Goal: Task Accomplishment & Management: Use online tool/utility

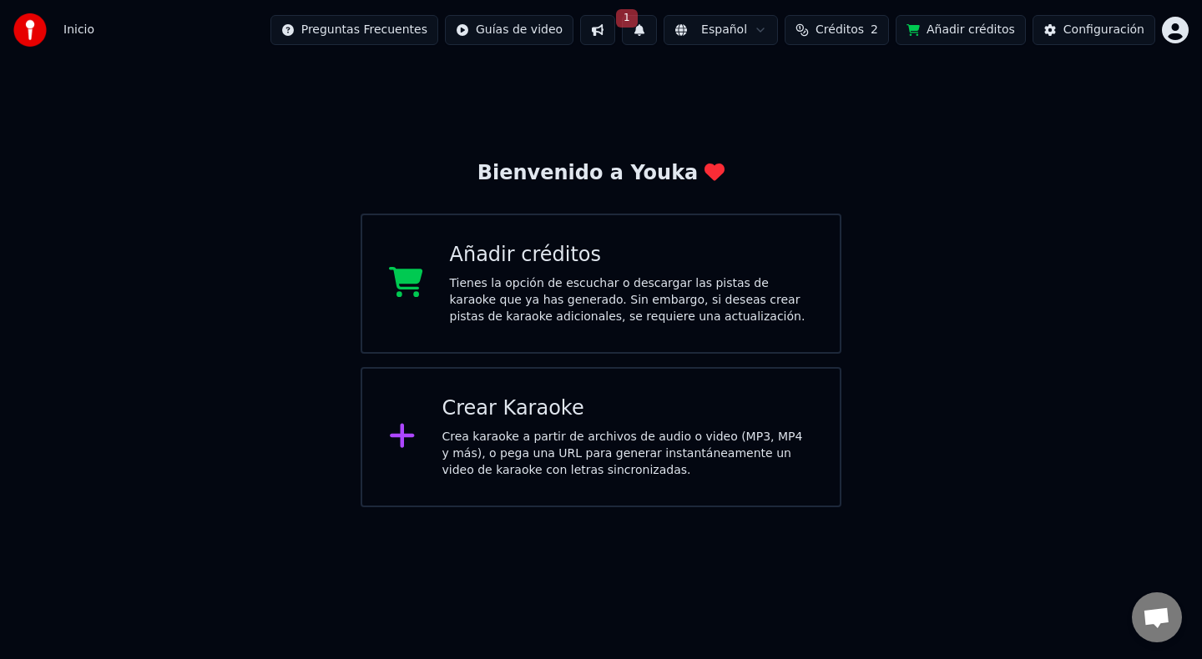
click at [657, 447] on div "Crea karaoke a partir de archivos de audio o video (MP3, MP4 y más), o pega una…" at bounding box center [627, 454] width 371 height 50
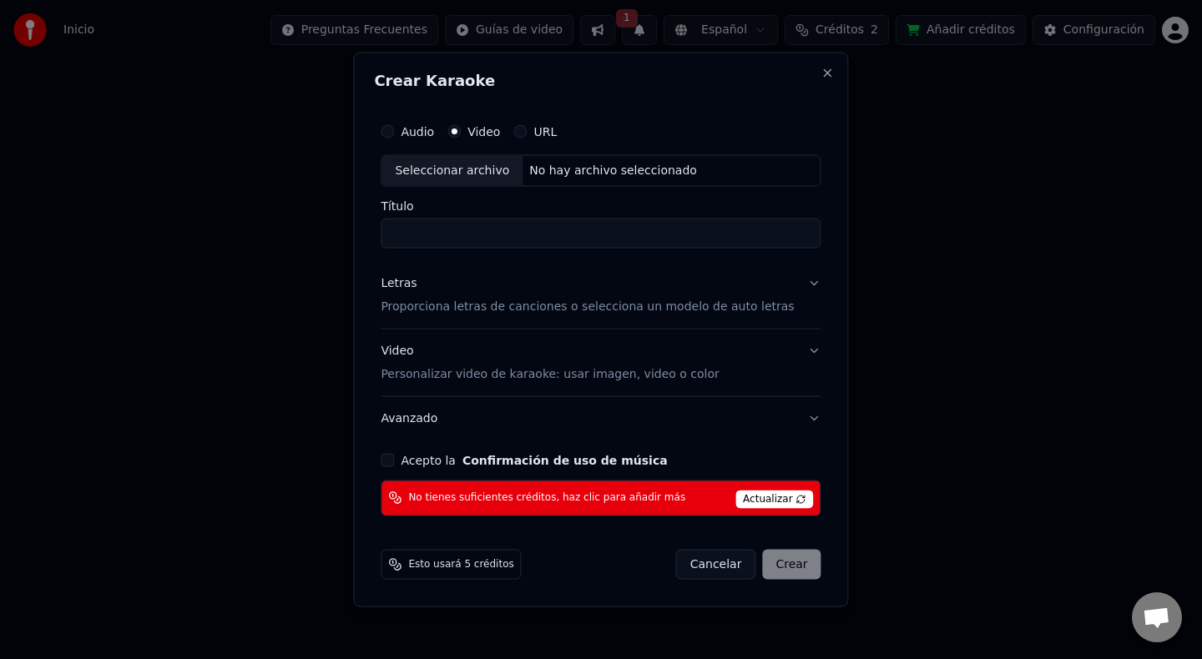
click at [493, 171] on div "Seleccionar archivo" at bounding box center [451, 171] width 141 height 30
type input "**********"
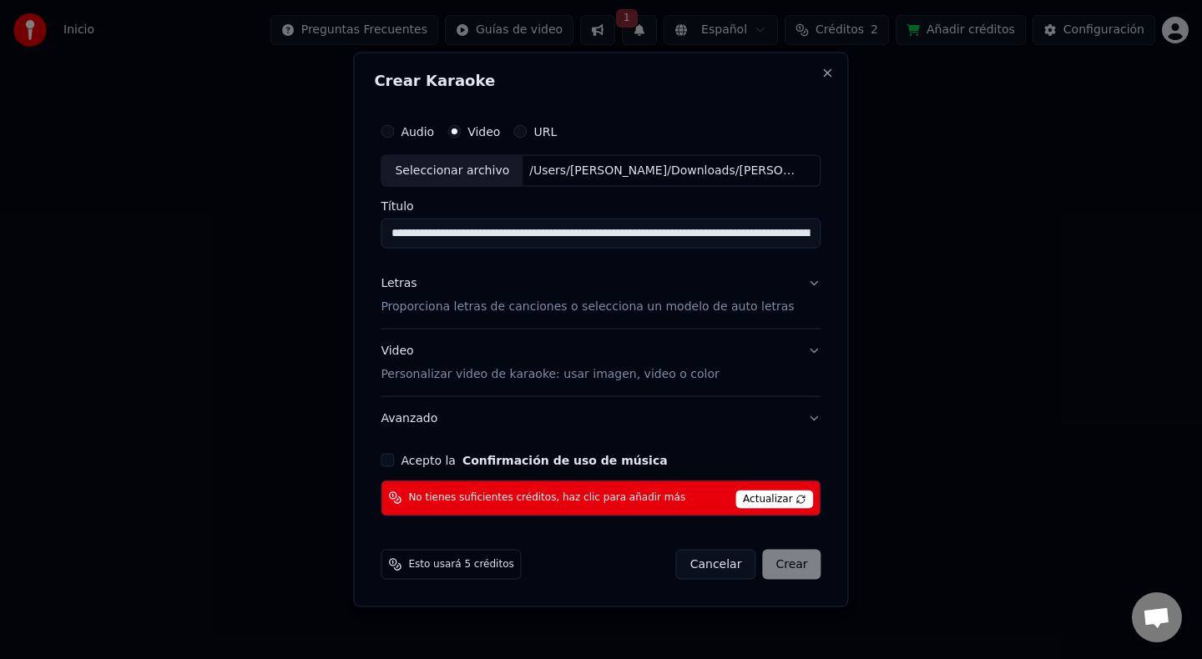
click at [803, 284] on button "Letras Proporciona letras de canciones o selecciona un modelo de auto letras" at bounding box center [601, 295] width 440 height 67
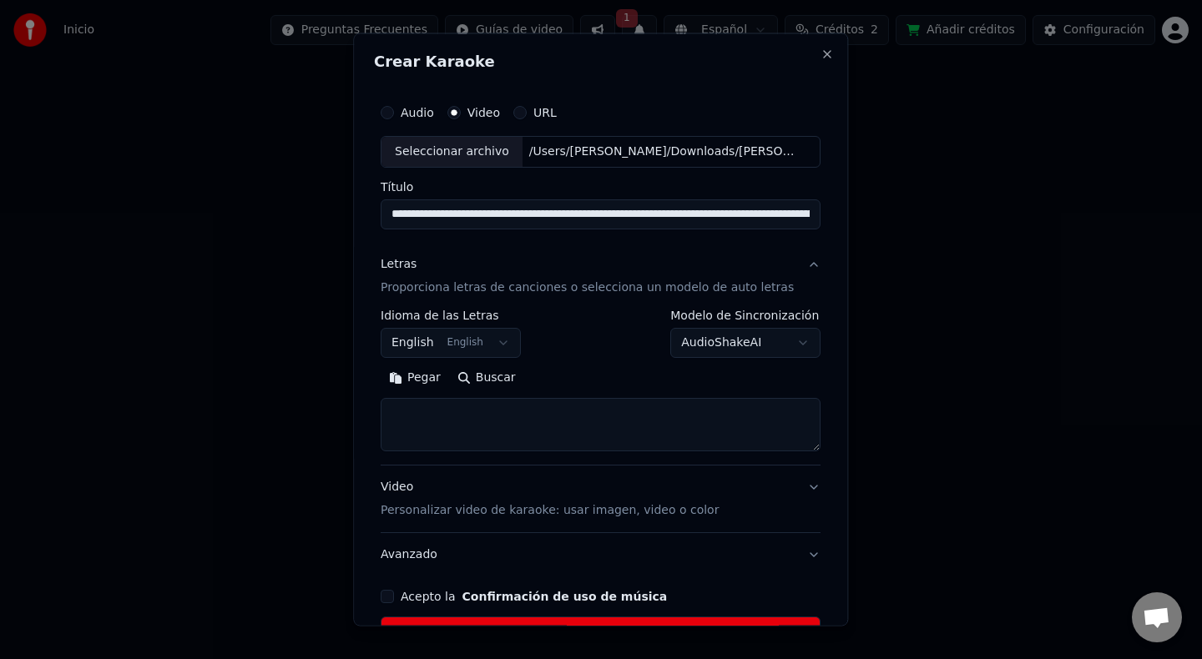
click at [506, 430] on textarea at bounding box center [601, 423] width 440 height 53
click at [436, 379] on button "Pegar" at bounding box center [415, 377] width 68 height 27
type textarea "**********"
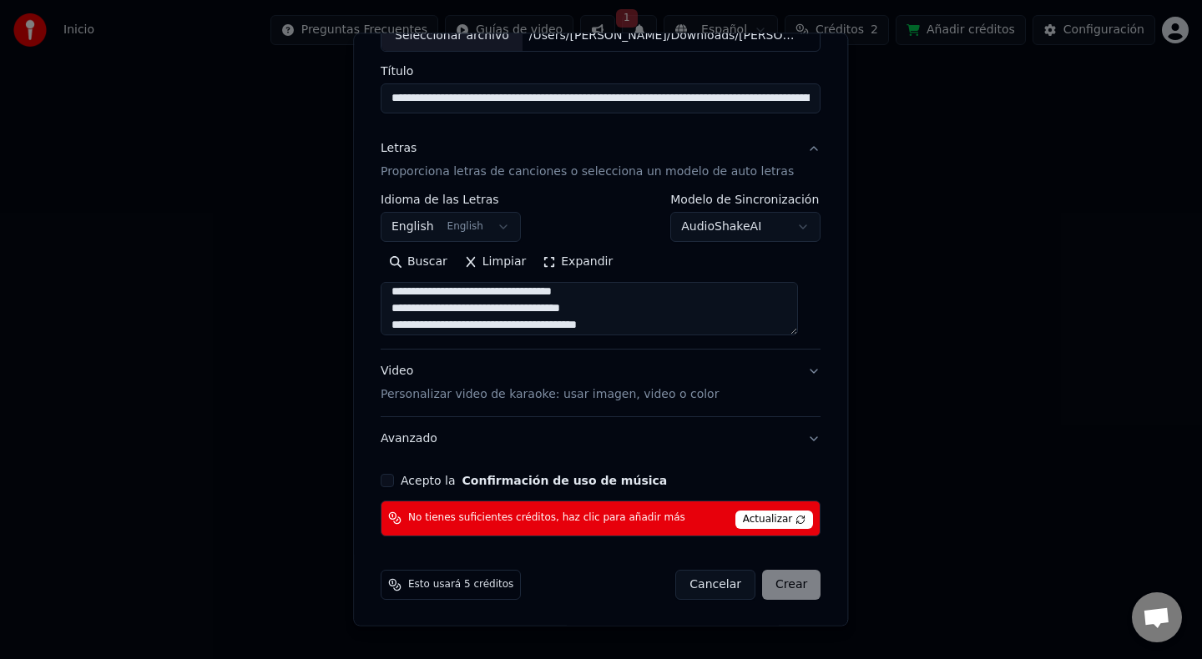
scroll to position [117, 0]
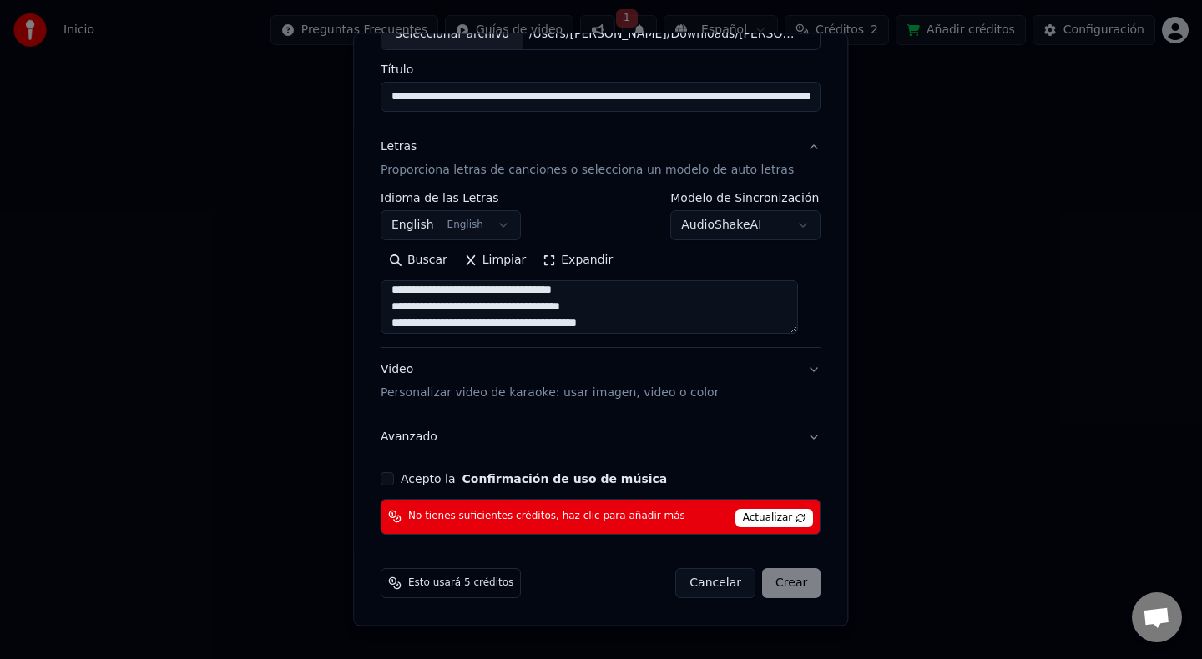
click at [394, 483] on button "Acepto la Confirmación de uso de música" at bounding box center [387, 478] width 13 height 13
click at [775, 517] on span "Actualizar" at bounding box center [774, 518] width 78 height 18
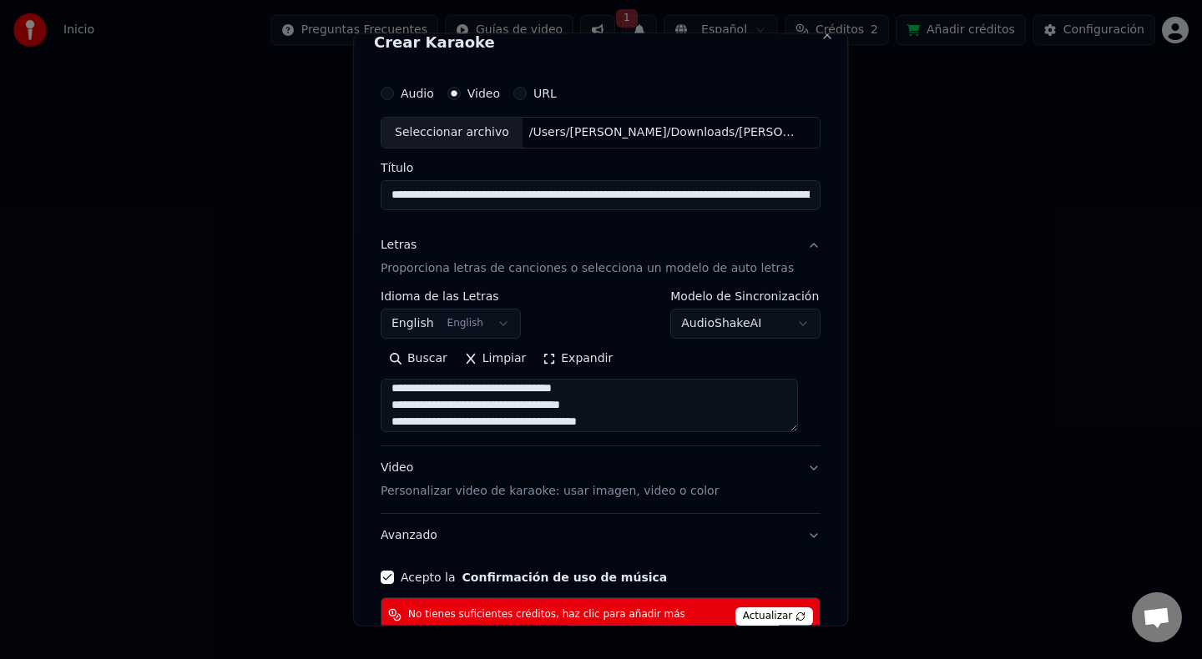
scroll to position [0, 0]
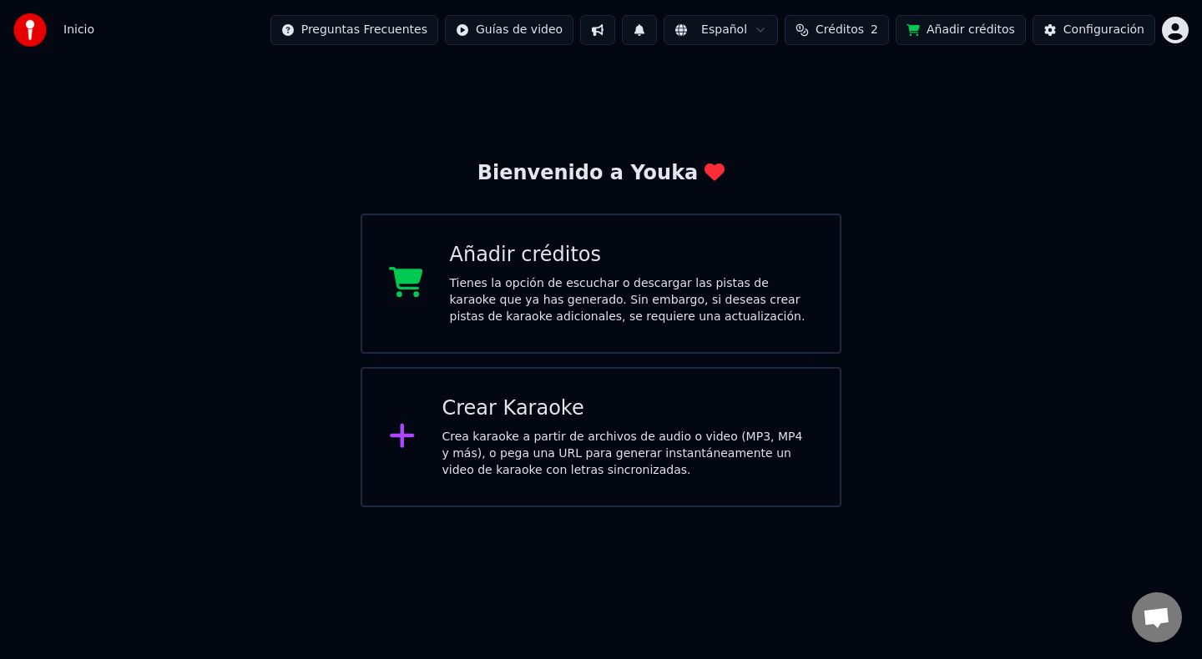
click at [720, 310] on div "Tienes la opción de escuchar o descargar las pistas de karaoke que ya has gener…" at bounding box center [632, 300] width 364 height 50
click at [819, 427] on div "Crear Karaoke Crea karaoke a partir de archivos de audio o video (MP3, MP4 y má…" at bounding box center [601, 437] width 481 height 140
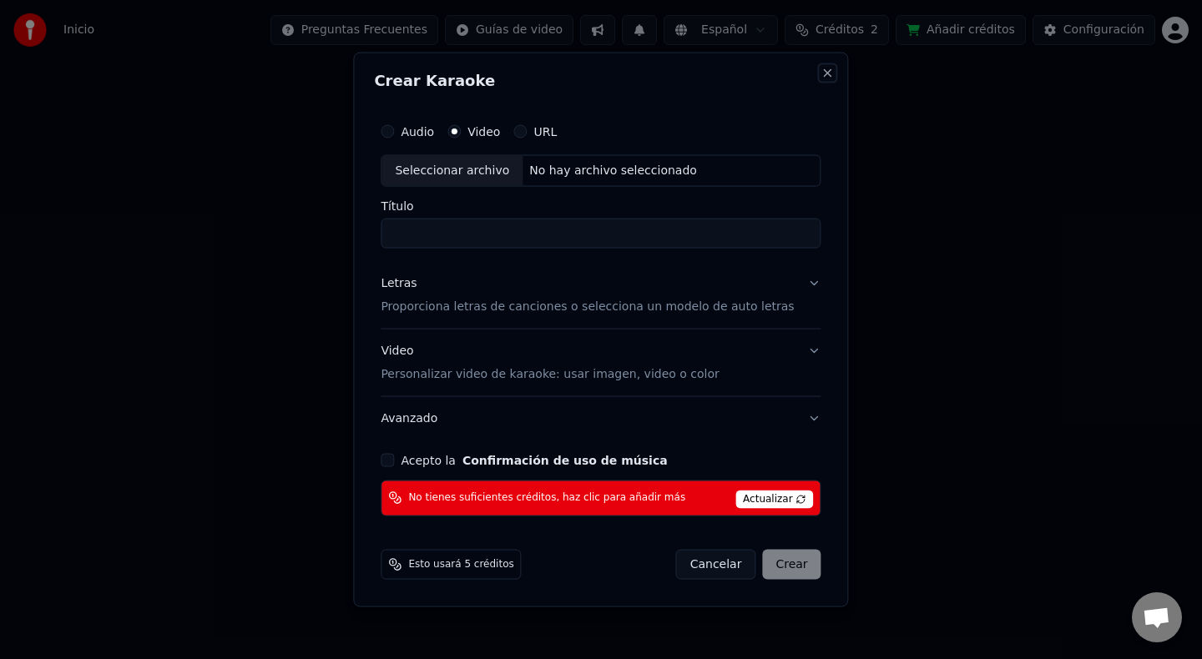
click at [821, 72] on button "Close" at bounding box center [827, 73] width 13 height 13
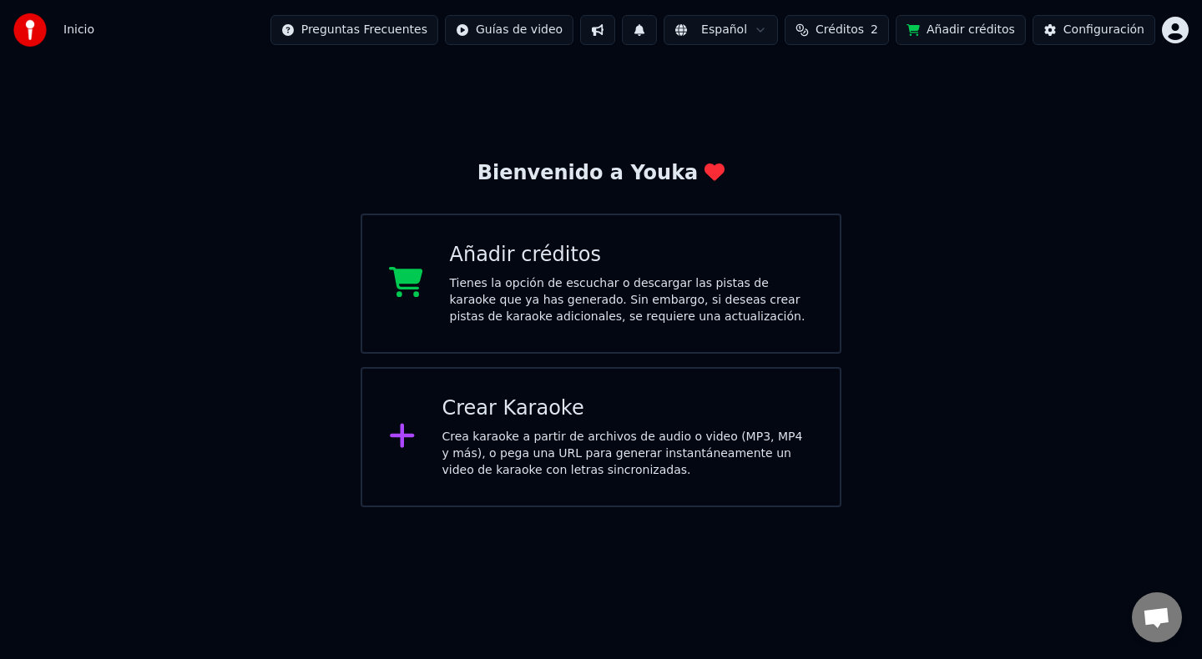
click at [864, 35] on span "Créditos" at bounding box center [839, 30] width 48 height 17
click at [866, 161] on button "Actualizar" at bounding box center [844, 154] width 99 height 30
click at [581, 100] on div "Bienvenido a Youka Añadir créditos Tienes la opción de escuchar o descargar las…" at bounding box center [601, 283] width 1202 height 447
click at [1071, 26] on div "Configuración" at bounding box center [1103, 30] width 81 height 17
